Goal: Information Seeking & Learning: Find contact information

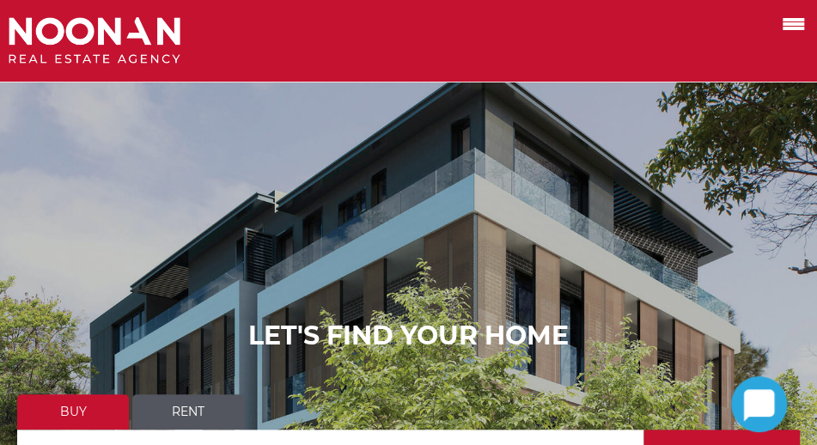
click at [789, 23] on span at bounding box center [793, 23] width 21 height 3
click at [0, 0] on input "checkbox" at bounding box center [0, 0] width 0 height 0
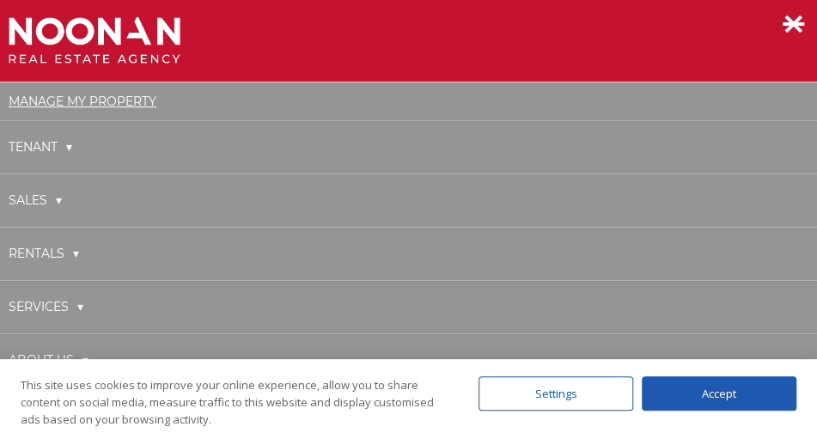
click at [83, 102] on link "Manage My Property" at bounding box center [83, 101] width 148 height 15
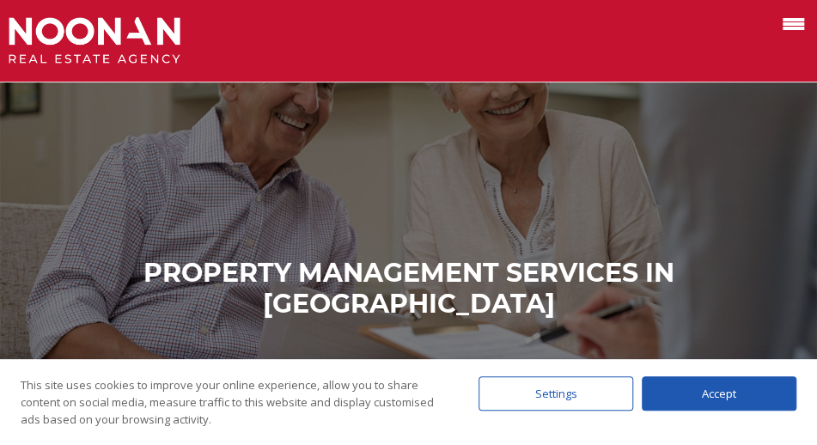
click at [797, 22] on span at bounding box center [793, 23] width 21 height 3
click at [0, 0] on input "checkbox" at bounding box center [0, 0] width 0 height 0
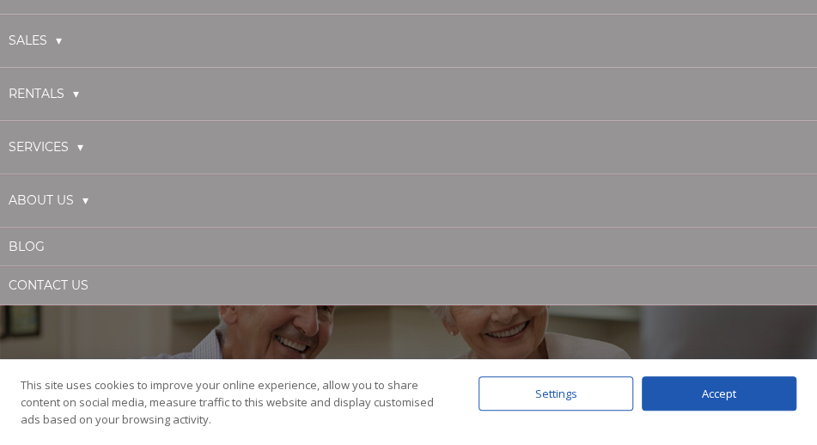
scroll to position [172, 0]
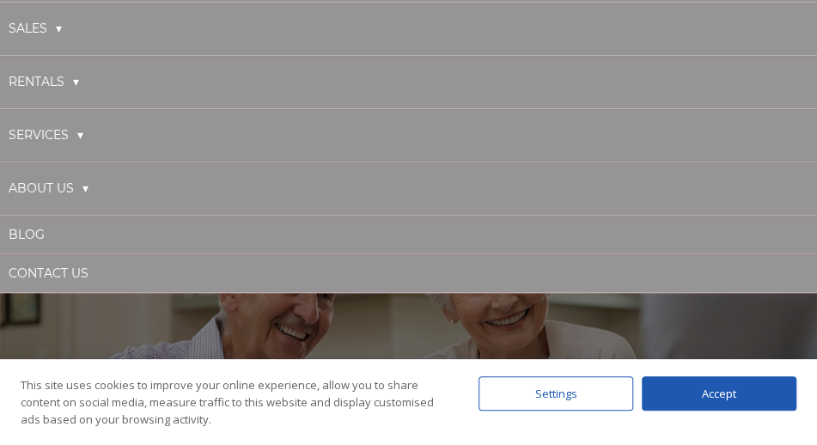
click at [63, 192] on link "About Us" at bounding box center [49, 188] width 80 height 35
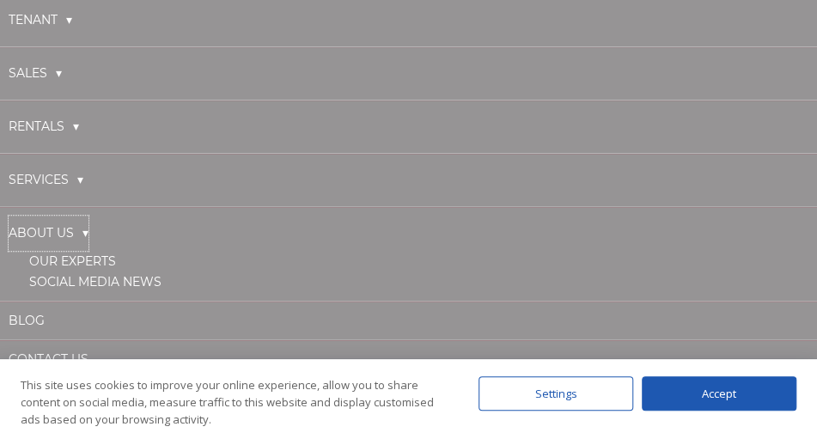
scroll to position [172, 0]
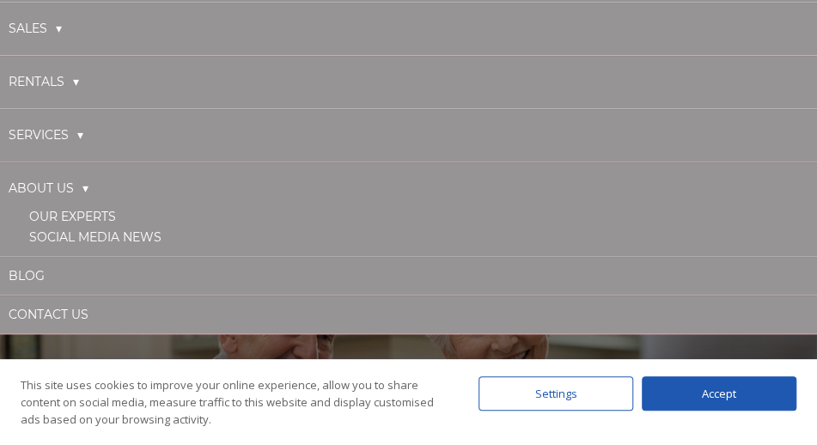
click at [71, 216] on link "Our Experts" at bounding box center [72, 216] width 87 height 15
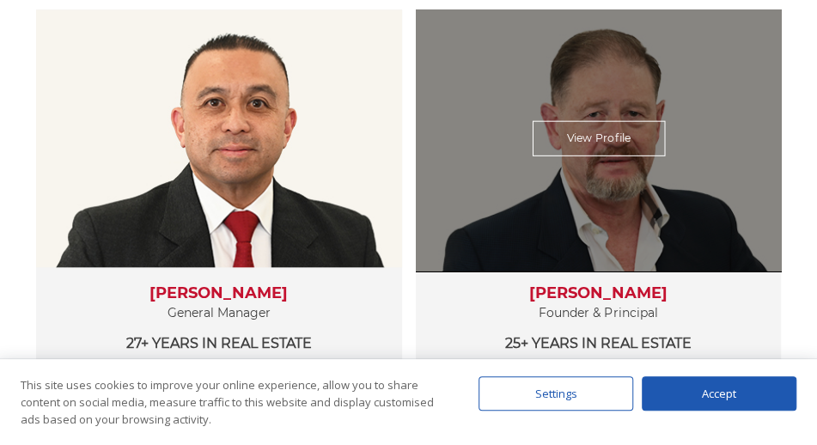
scroll to position [602, 0]
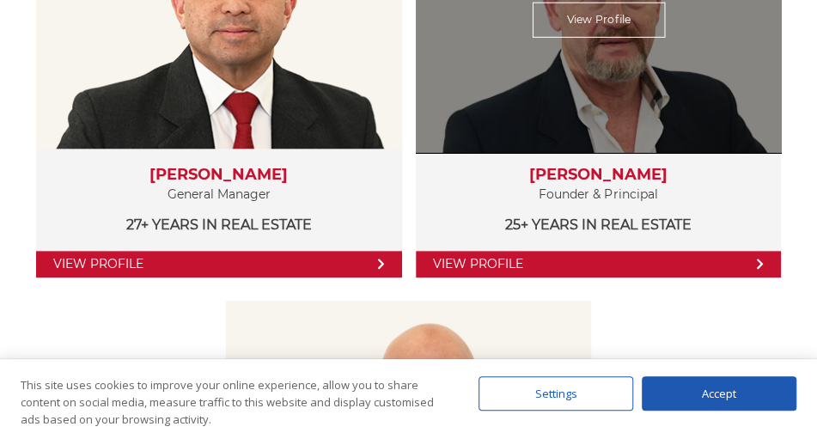
click at [595, 167] on h3 "[PERSON_NAME]" at bounding box center [599, 175] width 332 height 19
click at [596, 37] on div "View Profile" at bounding box center [598, 20] width 376 height 266
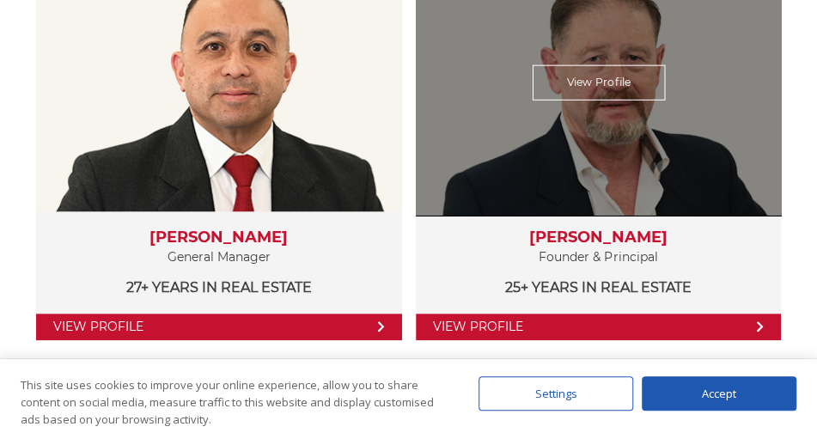
scroll to position [430, 0]
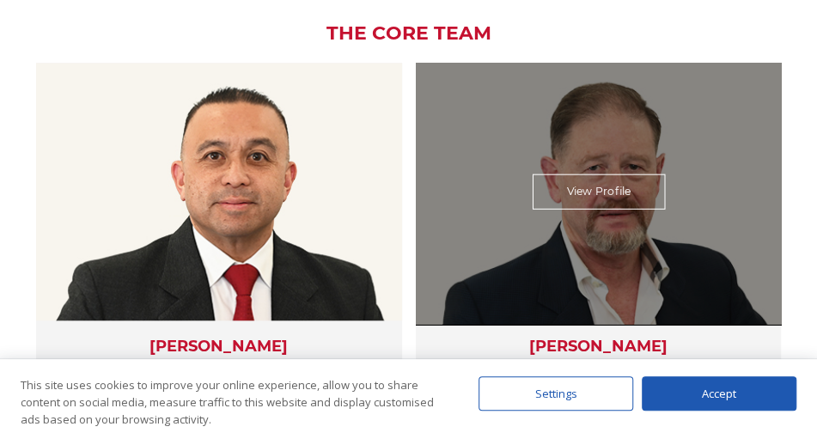
click at [591, 188] on link "View Profile" at bounding box center [598, 191] width 133 height 35
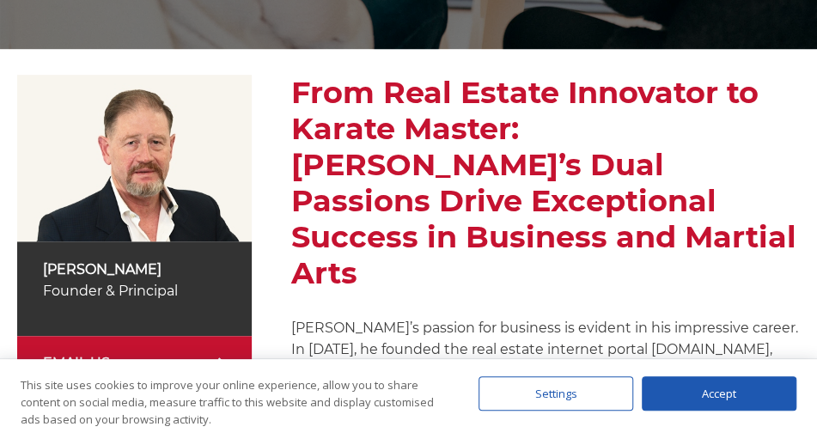
scroll to position [291, 0]
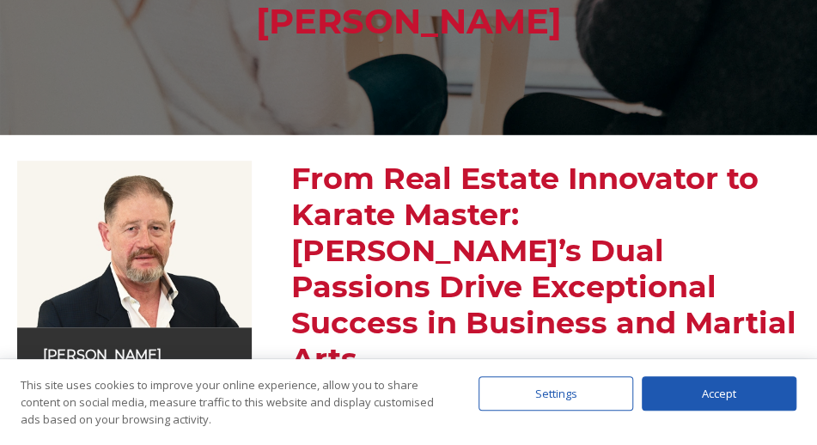
click at [147, 226] on img at bounding box center [134, 244] width 235 height 166
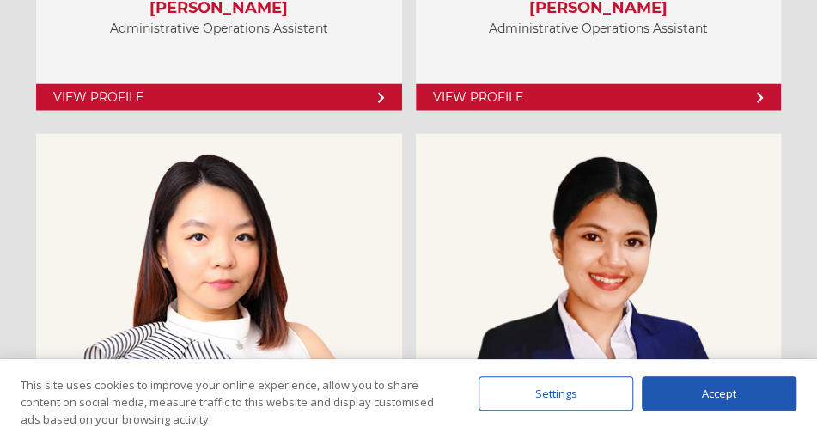
scroll to position [6703, 0]
